Goal: Task Accomplishment & Management: Complete application form

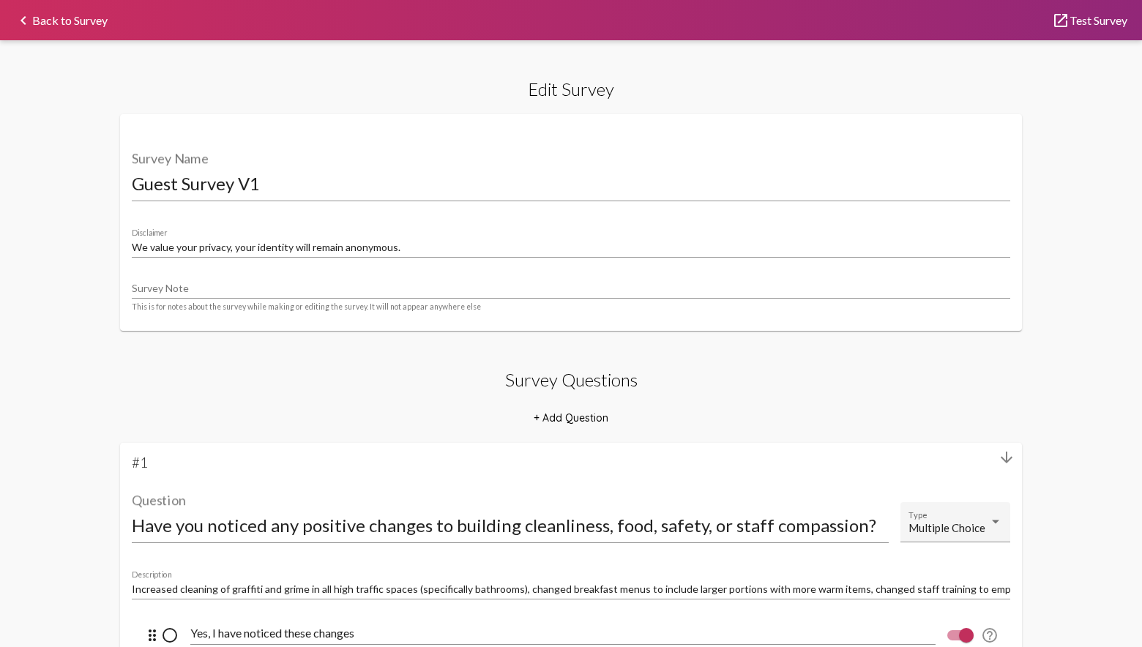
select select "[1,2]"
select select "8947"
select select "18877"
select select "8948"
select select "18880"
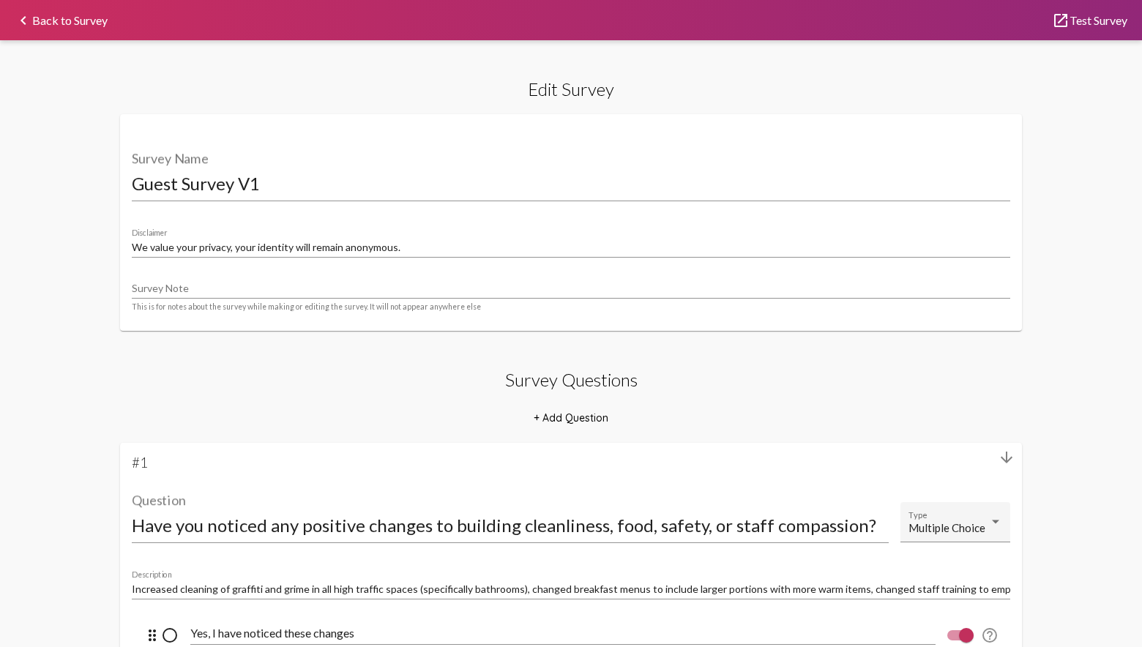
select select "8951"
select select "18881"
select select "8951"
select select "18882"
select select "8951"
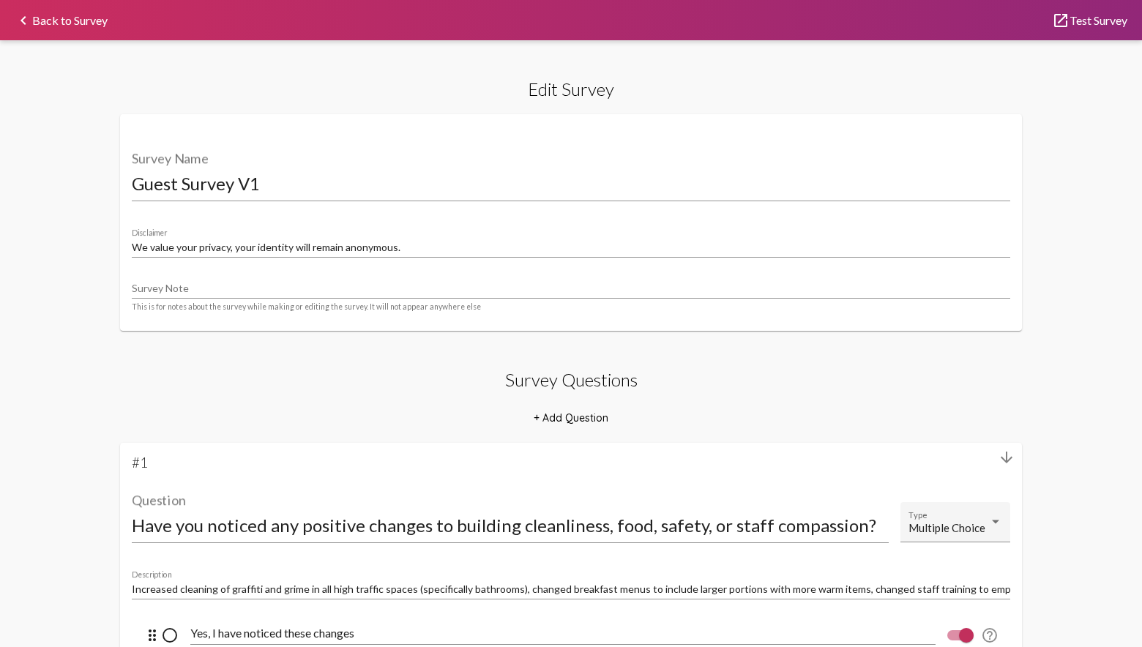
select select "[1,2]"
select select "8953"
select select "22071"
select select "10770"
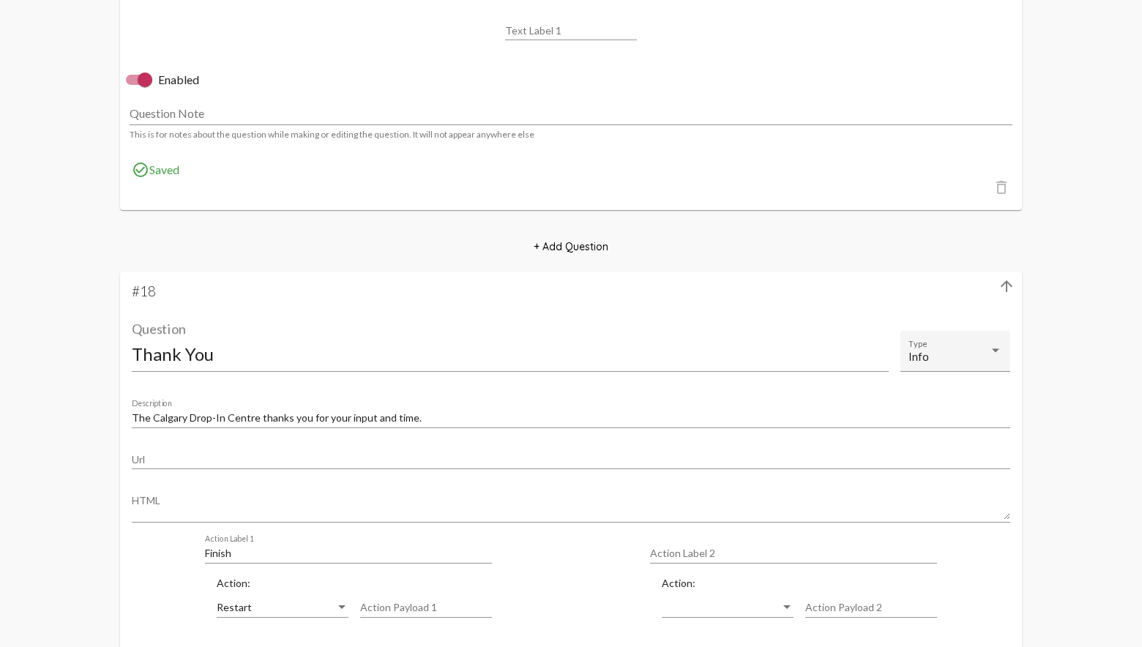
scroll to position [12216, 0]
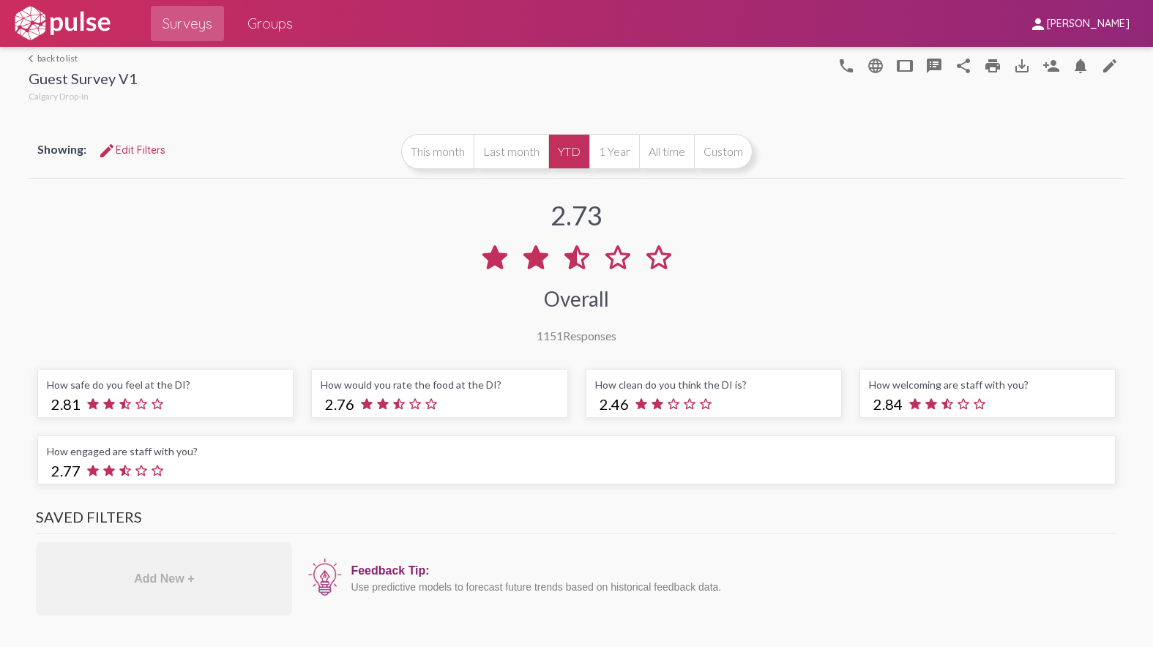
click at [57, 56] on link "arrow_back_ios back to list" at bounding box center [83, 58] width 109 height 11
